Goal: Check status: Check status

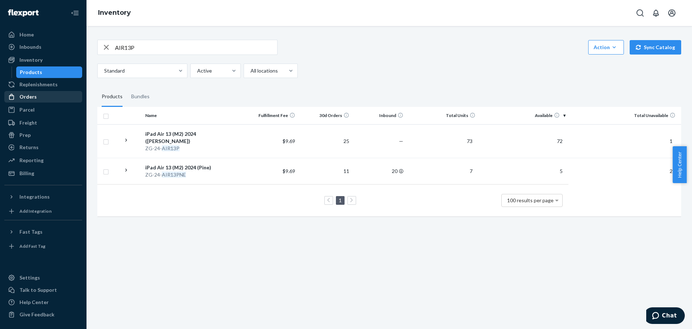
click at [30, 93] on div "Orders" at bounding box center [27, 96] width 17 height 7
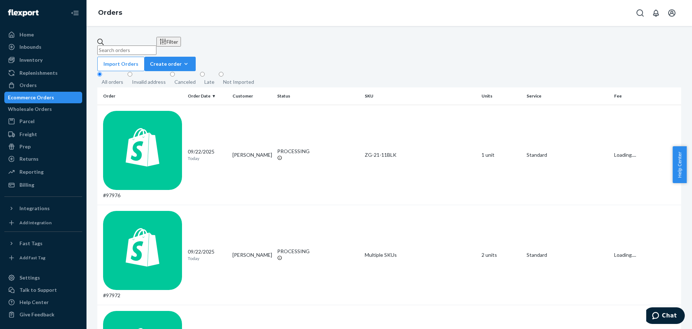
click at [157, 45] on input "text" at bounding box center [126, 49] width 59 height 9
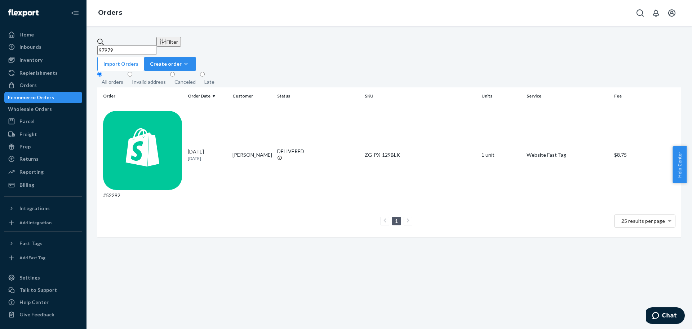
click at [157, 45] on input "97979" at bounding box center [126, 49] width 59 height 9
drag, startPoint x: 186, startPoint y: 44, endPoint x: 106, endPoint y: 44, distance: 80.1
click at [106, 44] on div "97979" at bounding box center [126, 46] width 59 height 17
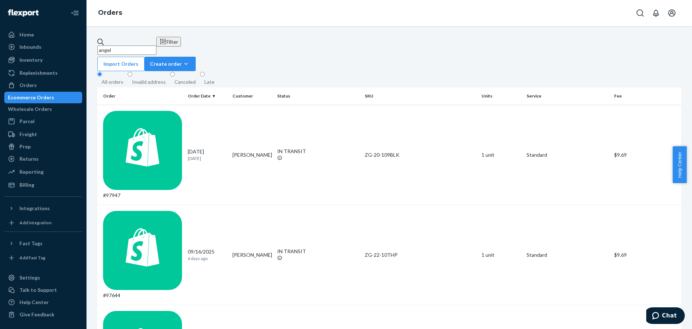
drag, startPoint x: 127, startPoint y: 44, endPoint x: 108, endPoint y: 41, distance: 18.9
click at [108, 45] on input "angel" at bounding box center [126, 49] width 59 height 9
type input "[PERSON_NAME]"
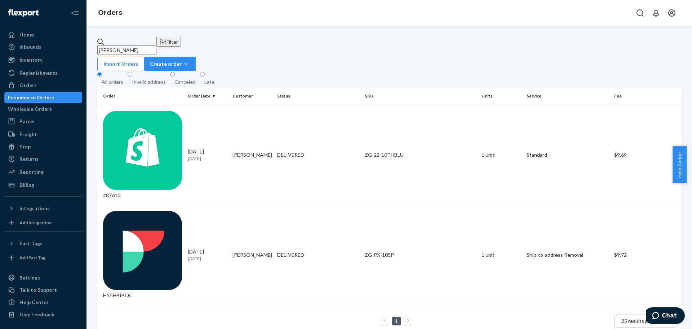
drag, startPoint x: 139, startPoint y: 45, endPoint x: 109, endPoint y: 45, distance: 30.7
click at [109, 45] on input "[PERSON_NAME]" at bounding box center [126, 49] width 59 height 9
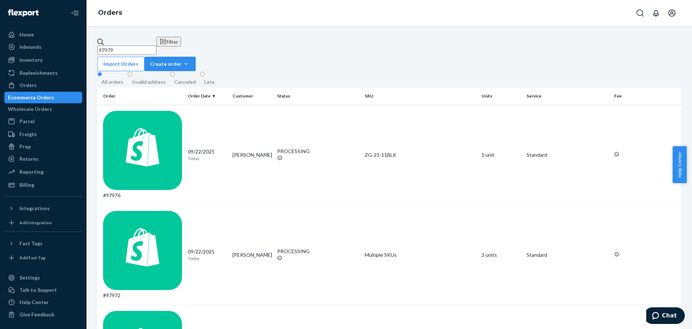
type input "97979"
drag, startPoint x: 165, startPoint y: 45, endPoint x: 117, endPoint y: 49, distance: 47.7
click at [148, 45] on input "97979" at bounding box center [126, 49] width 59 height 9
click at [30, 62] on div "Inventory" at bounding box center [30, 59] width 23 height 7
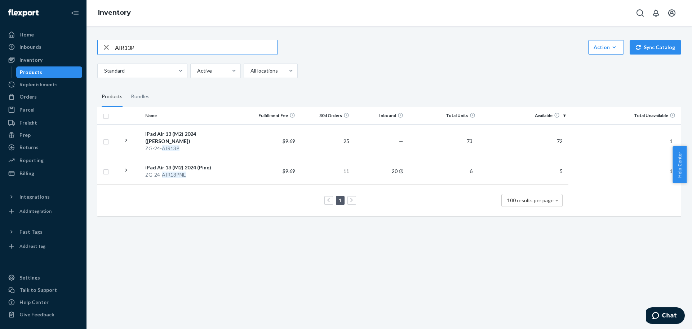
drag, startPoint x: 148, startPoint y: 46, endPoint x: 113, endPoint y: 44, distance: 34.4
click at [113, 44] on div "AIR13P" at bounding box center [188, 47] width 180 height 14
type input "360"
